Goal: Transaction & Acquisition: Purchase product/service

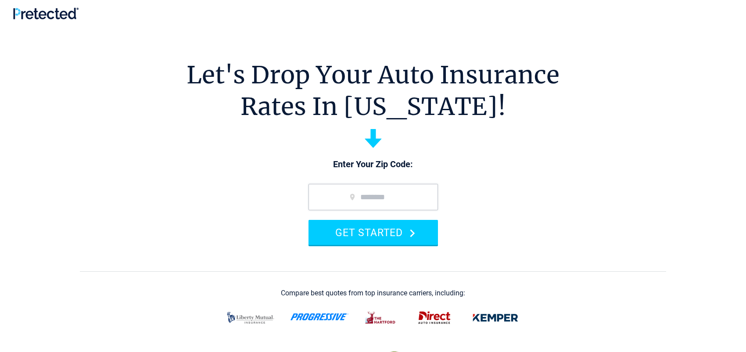
type input "*****"
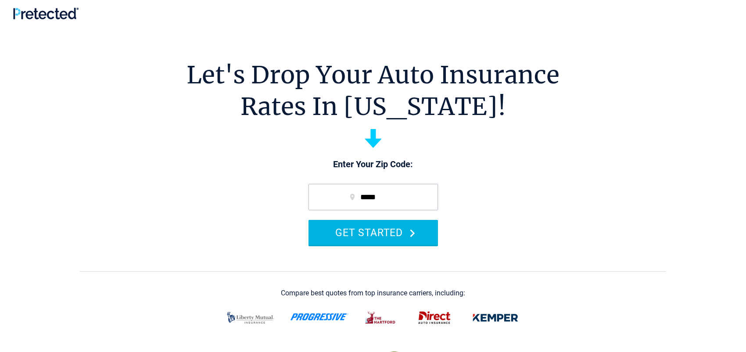
click at [373, 236] on button "GET STARTED" at bounding box center [373, 232] width 129 height 25
click at [375, 237] on button "GET STARTED" at bounding box center [373, 232] width 129 height 25
